Goal: Complete application form

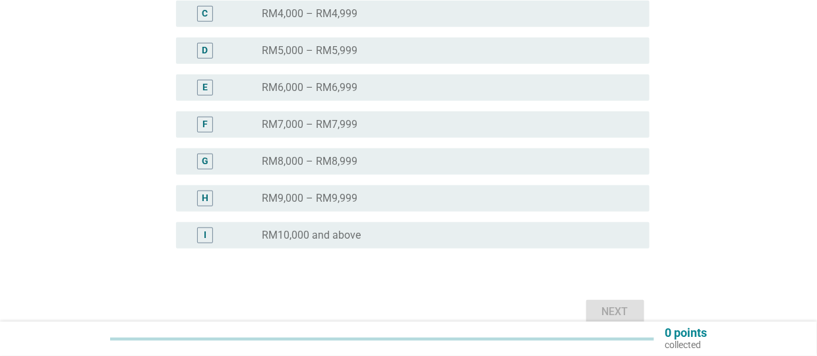
scroll to position [334, 0]
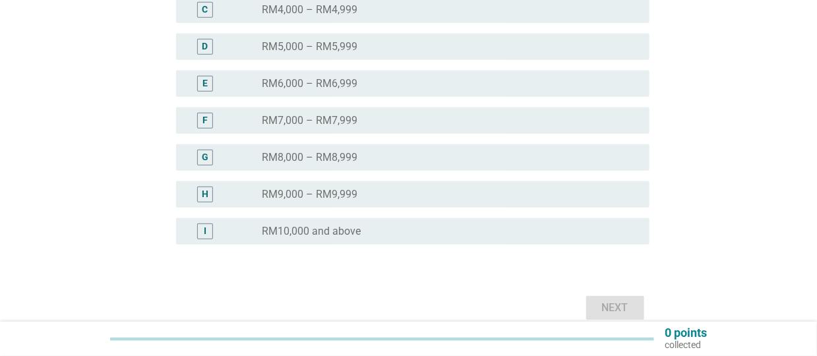
click at [389, 224] on div "radio_button_unchecked RM10,000 and above" at bounding box center [450, 232] width 377 height 16
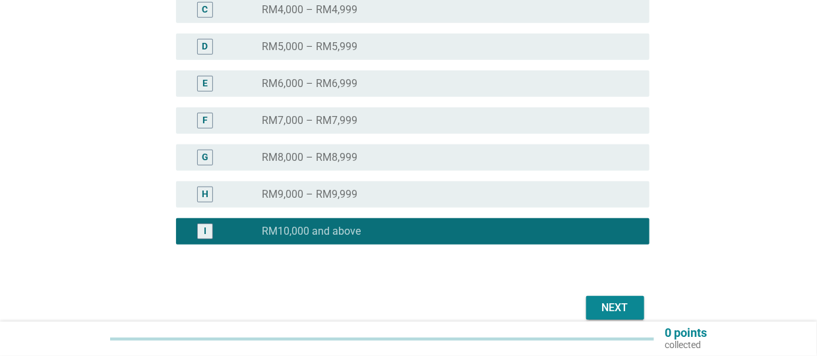
click at [606, 305] on div "Next" at bounding box center [615, 308] width 37 height 16
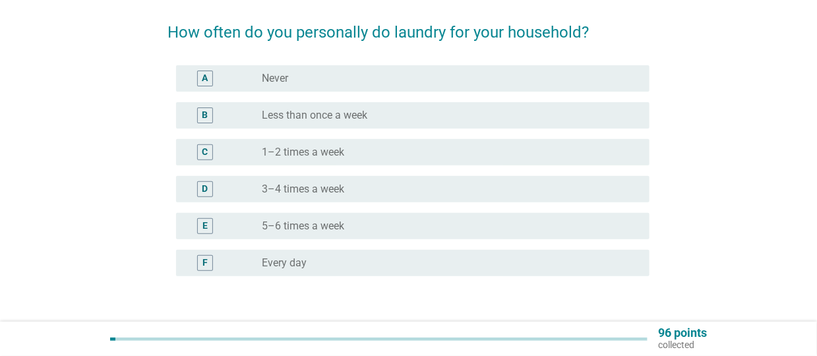
scroll to position [98, 0]
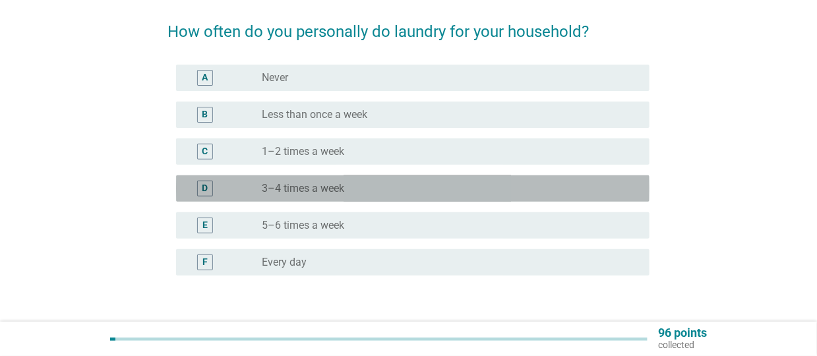
click at [328, 194] on label "3–4 times a week" at bounding box center [303, 188] width 82 height 13
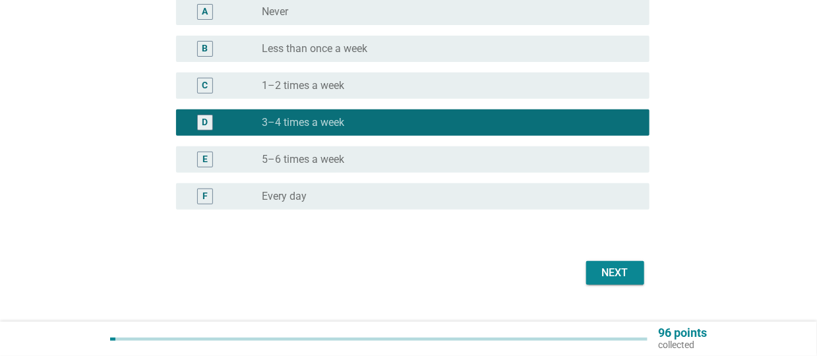
scroll to position [123, 0]
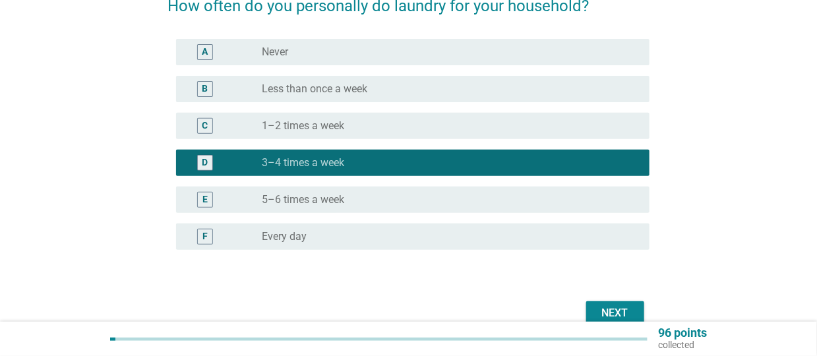
click at [628, 307] on div "Next" at bounding box center [615, 313] width 37 height 16
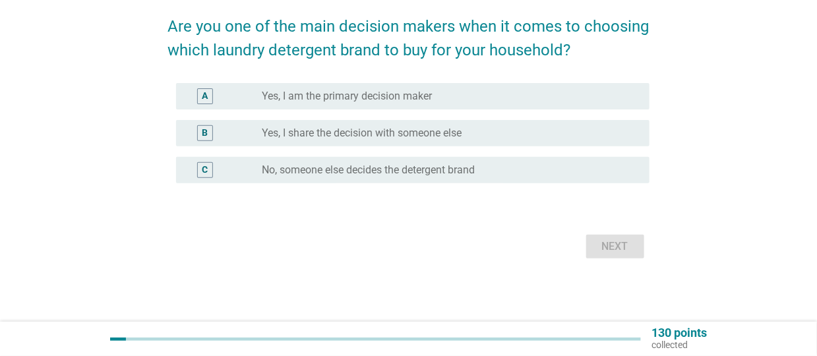
scroll to position [0, 0]
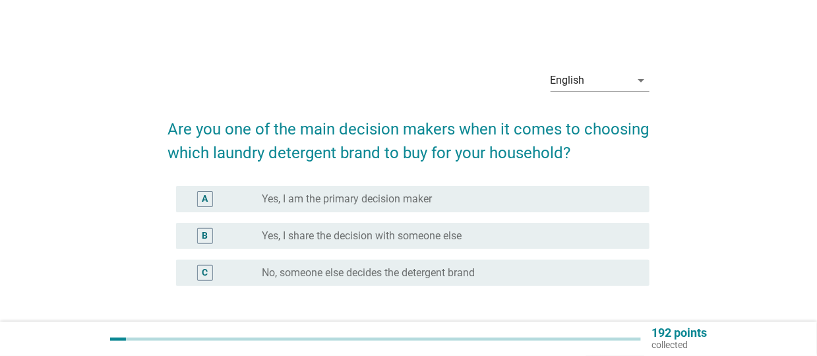
click at [386, 191] on div "radio_button_unchecked Yes, I am the primary decision maker" at bounding box center [450, 199] width 377 height 16
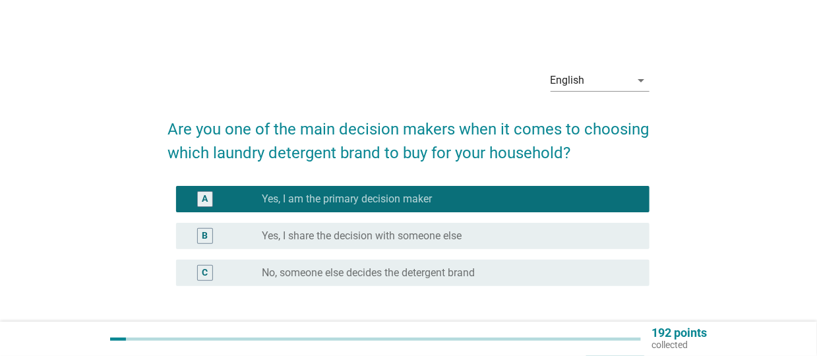
scroll to position [36, 0]
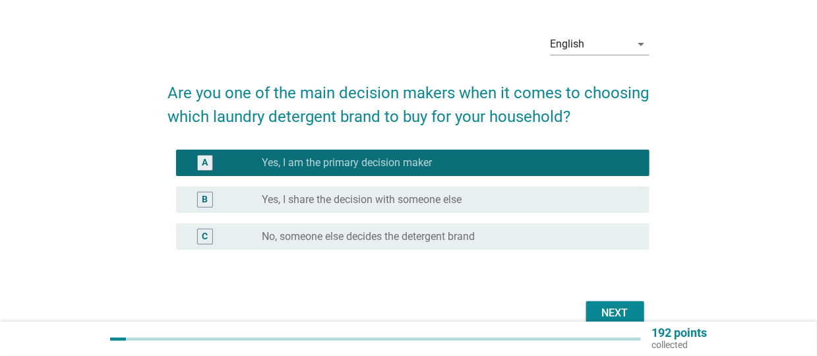
click at [607, 305] on div "Next" at bounding box center [615, 313] width 37 height 16
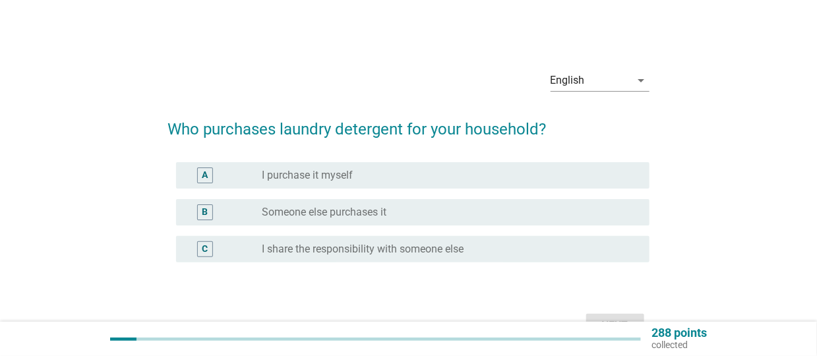
click at [298, 176] on label "I purchase it myself" at bounding box center [307, 175] width 91 height 13
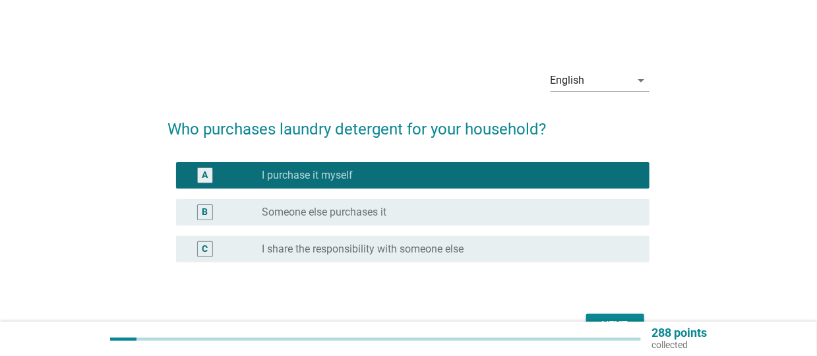
scroll to position [78, 0]
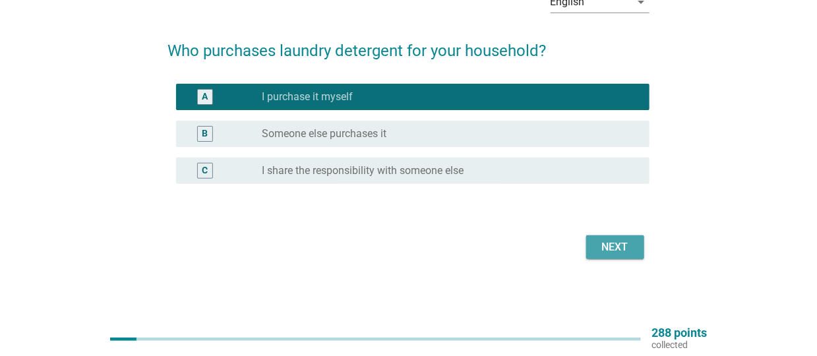
click at [616, 245] on div "Next" at bounding box center [615, 247] width 37 height 16
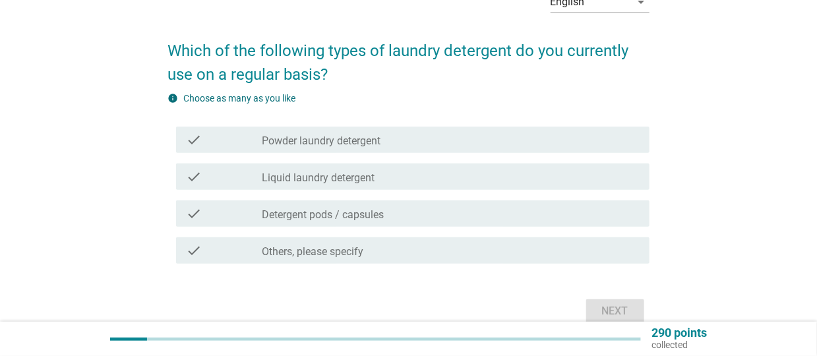
scroll to position [0, 0]
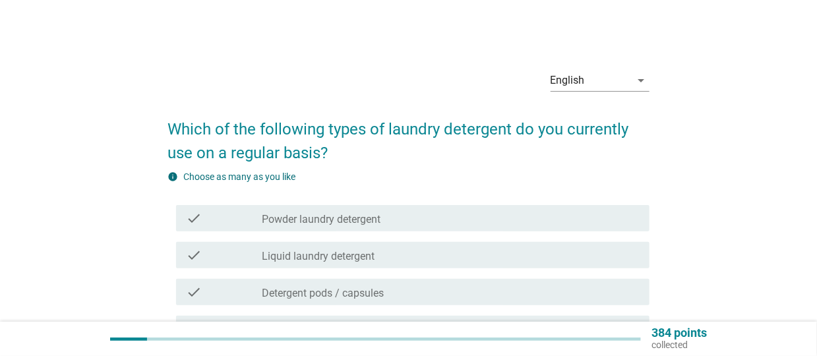
click at [424, 257] on div "check_box_outline_blank Liquid laundry detergent" at bounding box center [450, 255] width 377 height 16
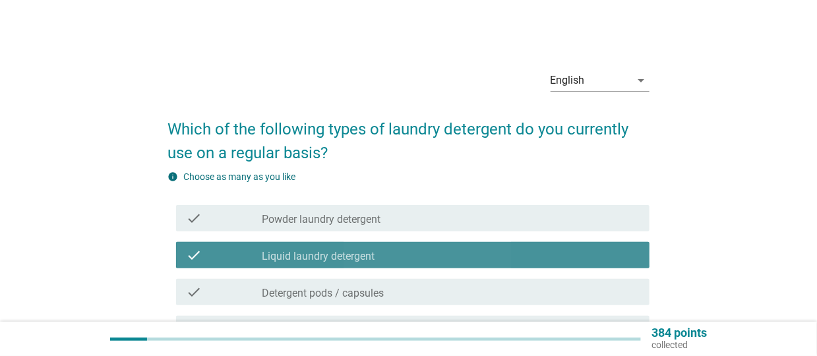
scroll to position [142, 0]
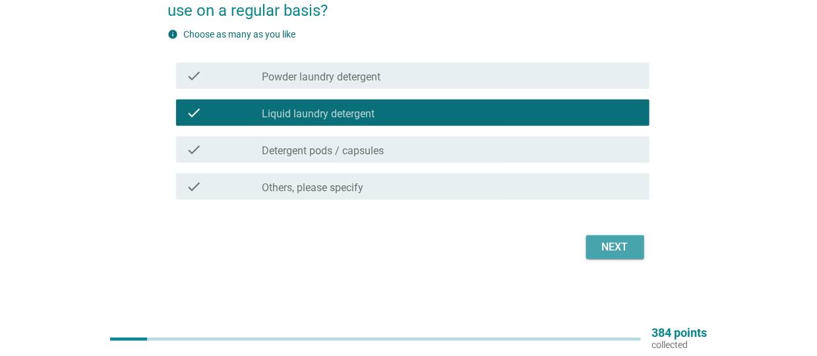
click at [617, 247] on div "Next" at bounding box center [615, 247] width 37 height 16
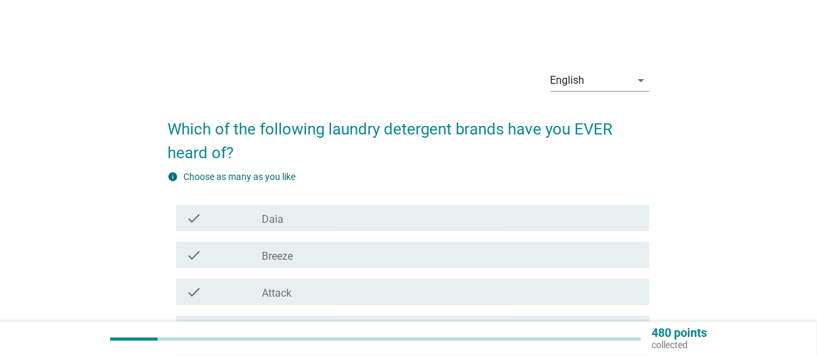
scroll to position [216, 0]
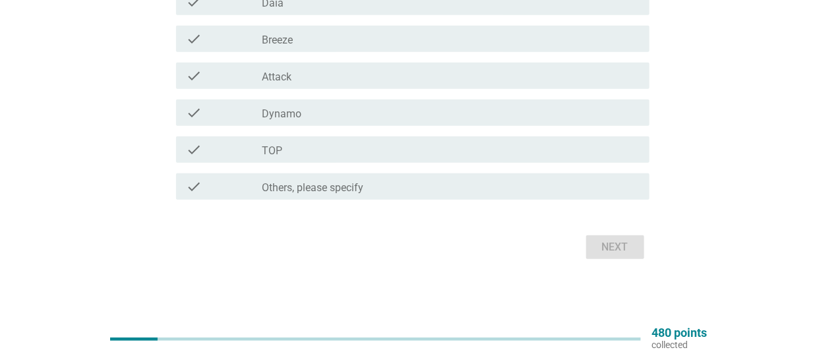
click at [291, 149] on div "check_box_outline_blank TOP" at bounding box center [450, 150] width 377 height 16
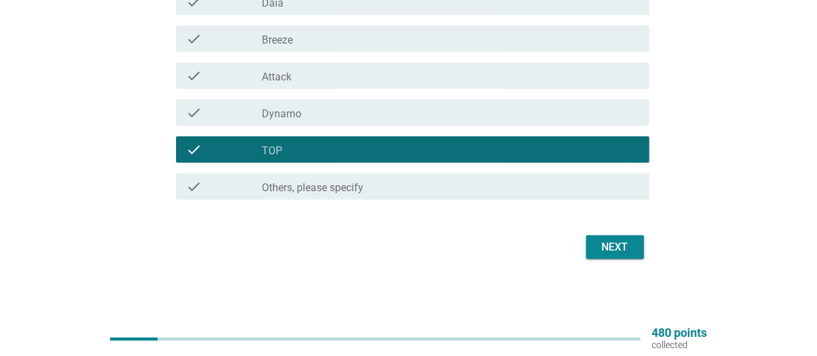
click at [617, 242] on div "Next" at bounding box center [615, 247] width 37 height 16
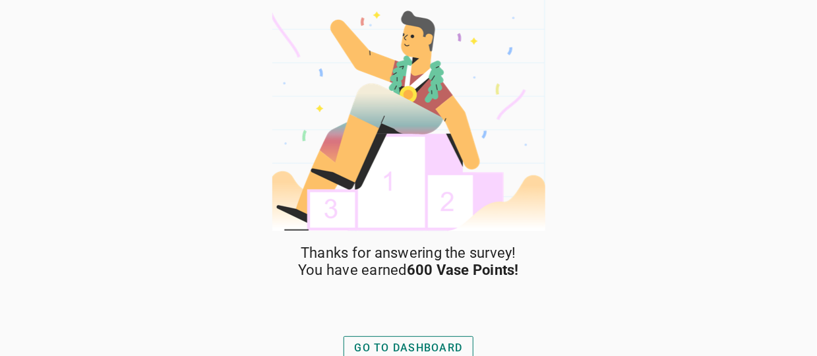
click at [447, 342] on div "GO TO DASHBOARD" at bounding box center [409, 348] width 108 height 16
